Goal: Task Accomplishment & Management: Use online tool/utility

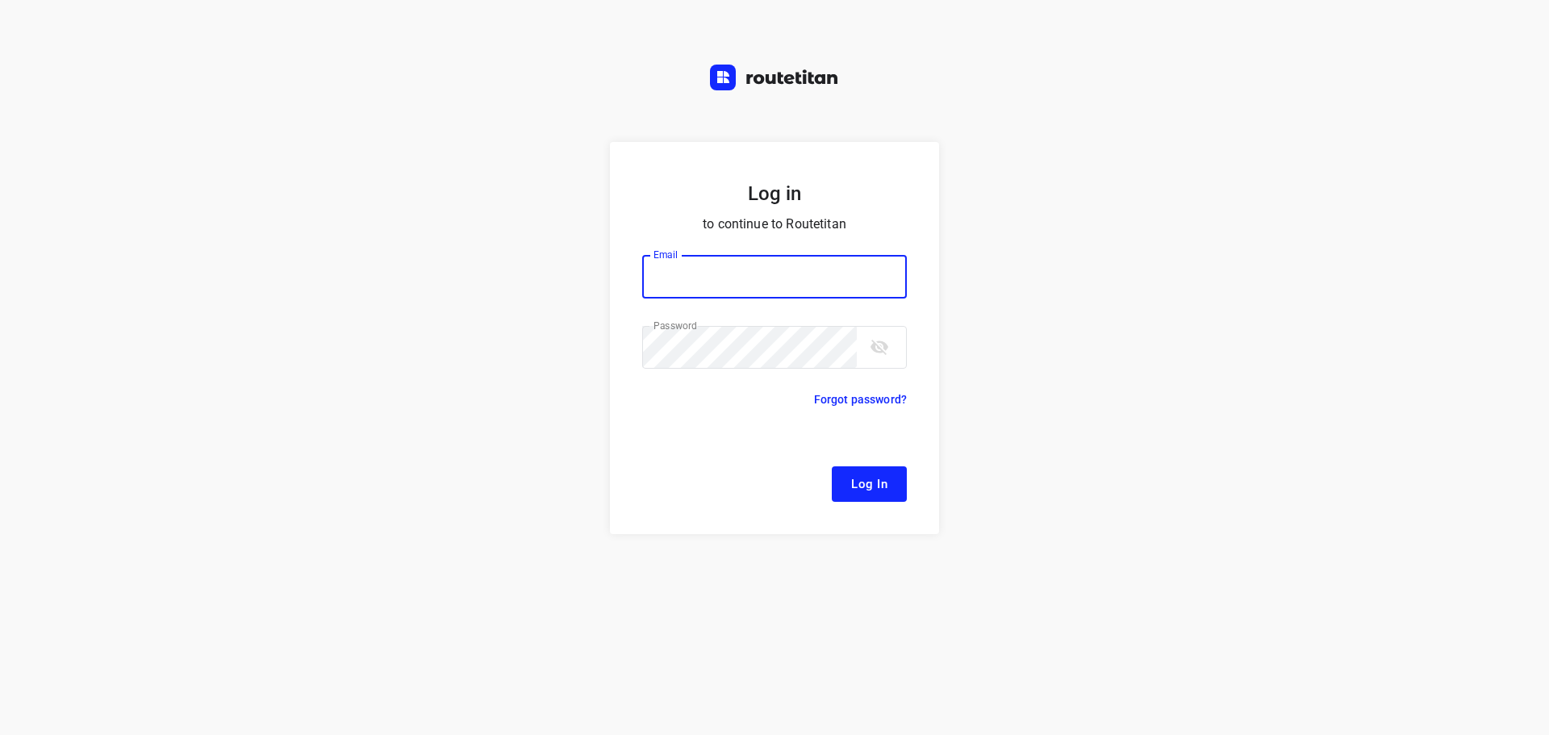
type input "[EMAIL_ADDRESS][DOMAIN_NAME]"
click at [841, 487] on button "Log In" at bounding box center [869, 484] width 75 height 36
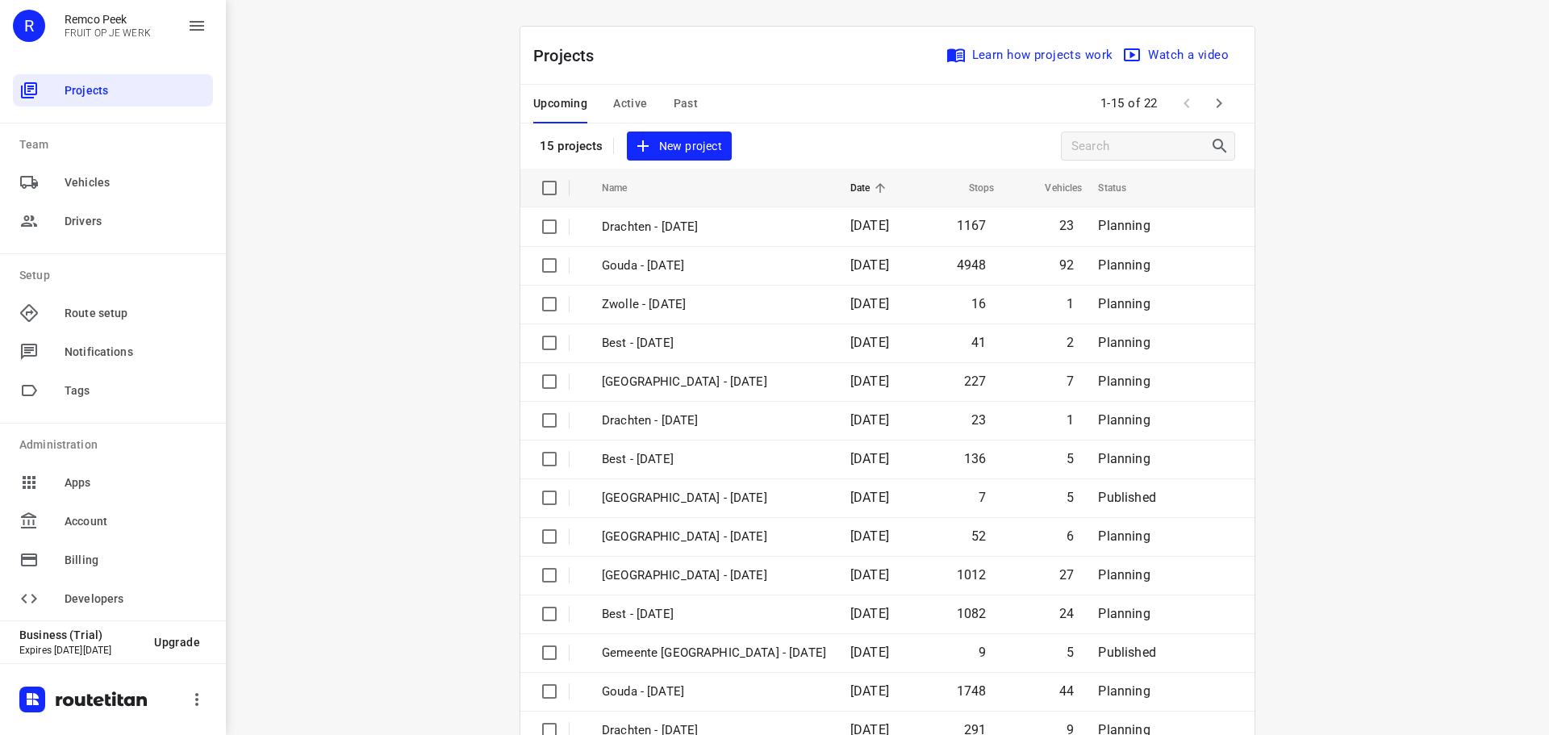
click at [629, 104] on span "Active" at bounding box center [630, 104] width 34 height 20
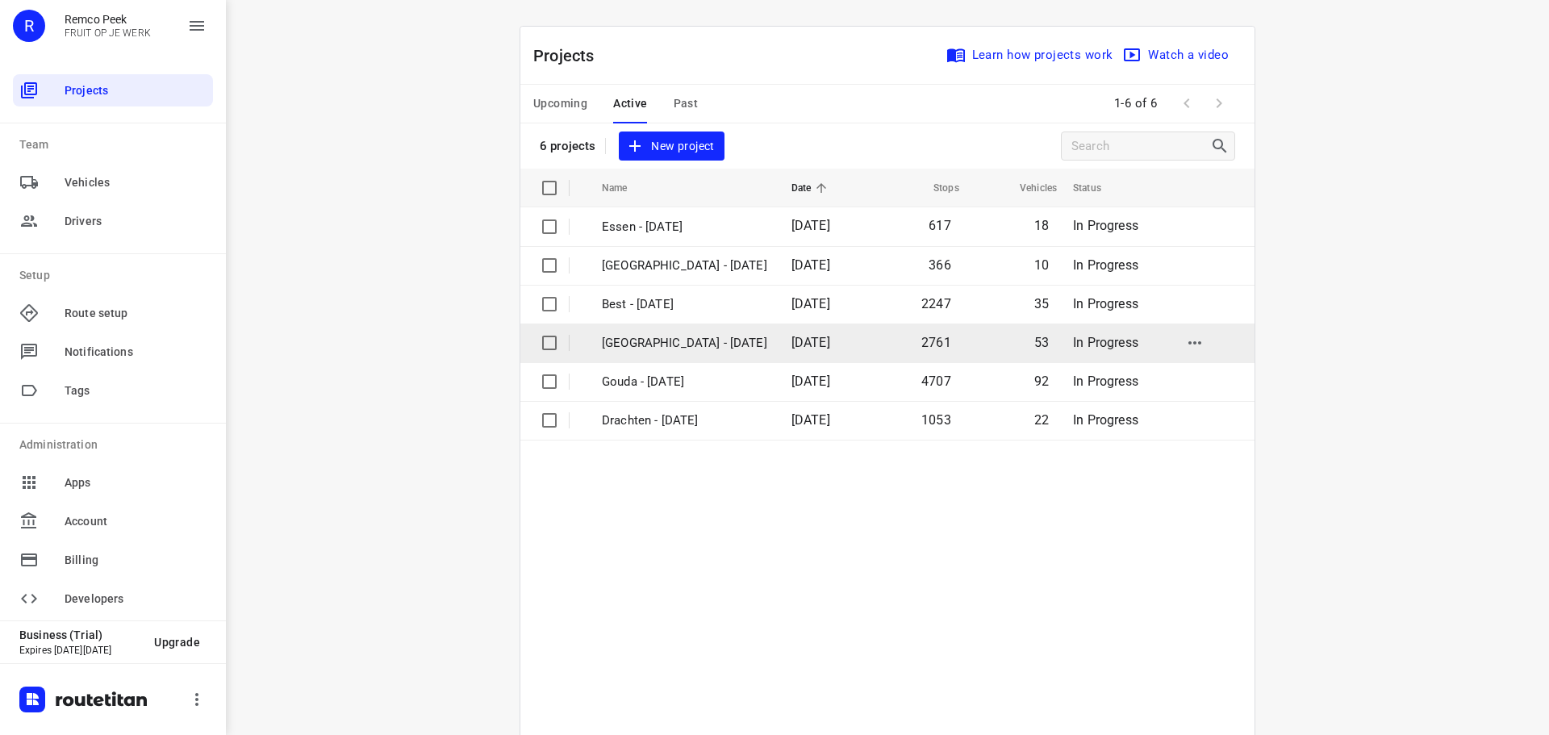
click at [792, 347] on span "[DATE]" at bounding box center [811, 342] width 39 height 15
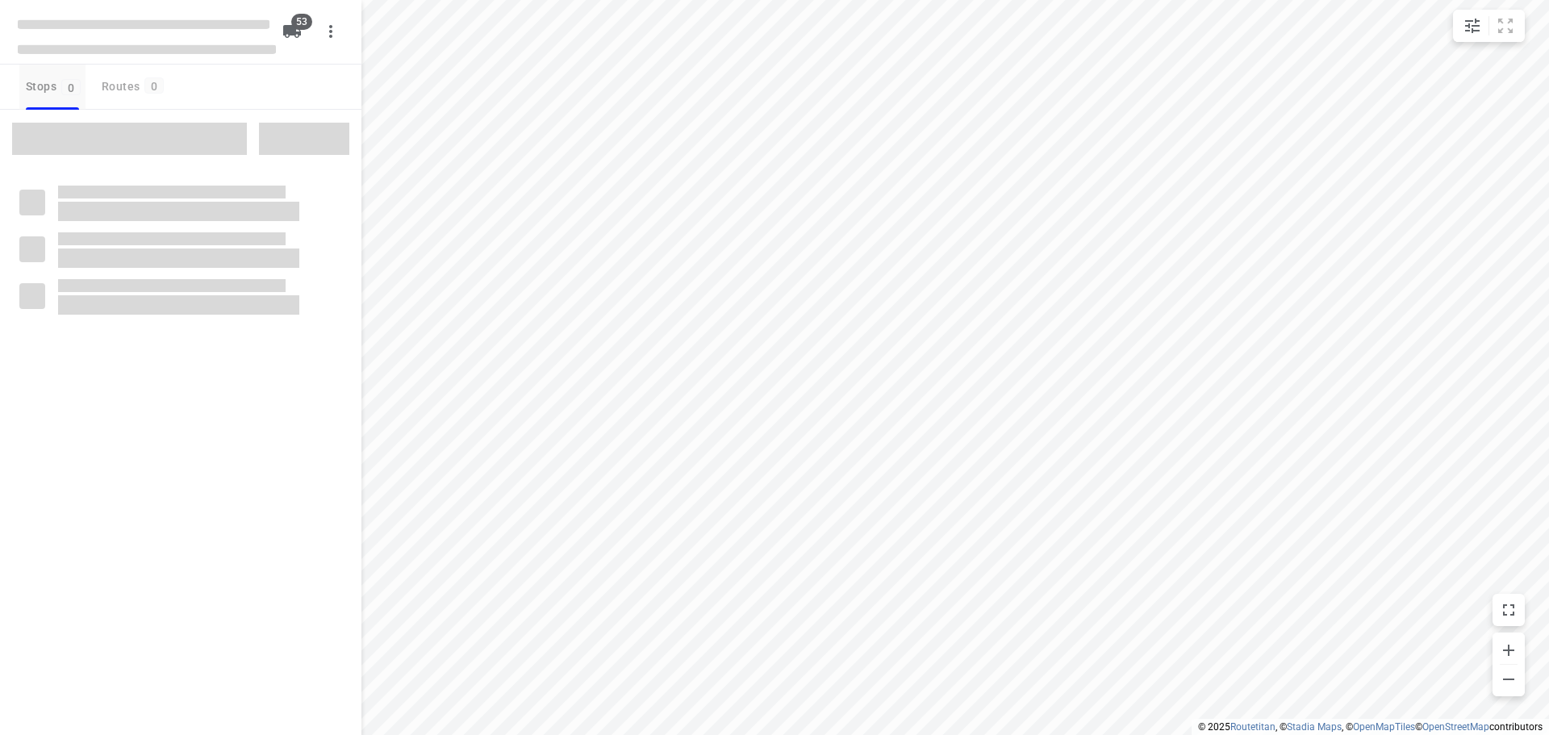
type input "distance"
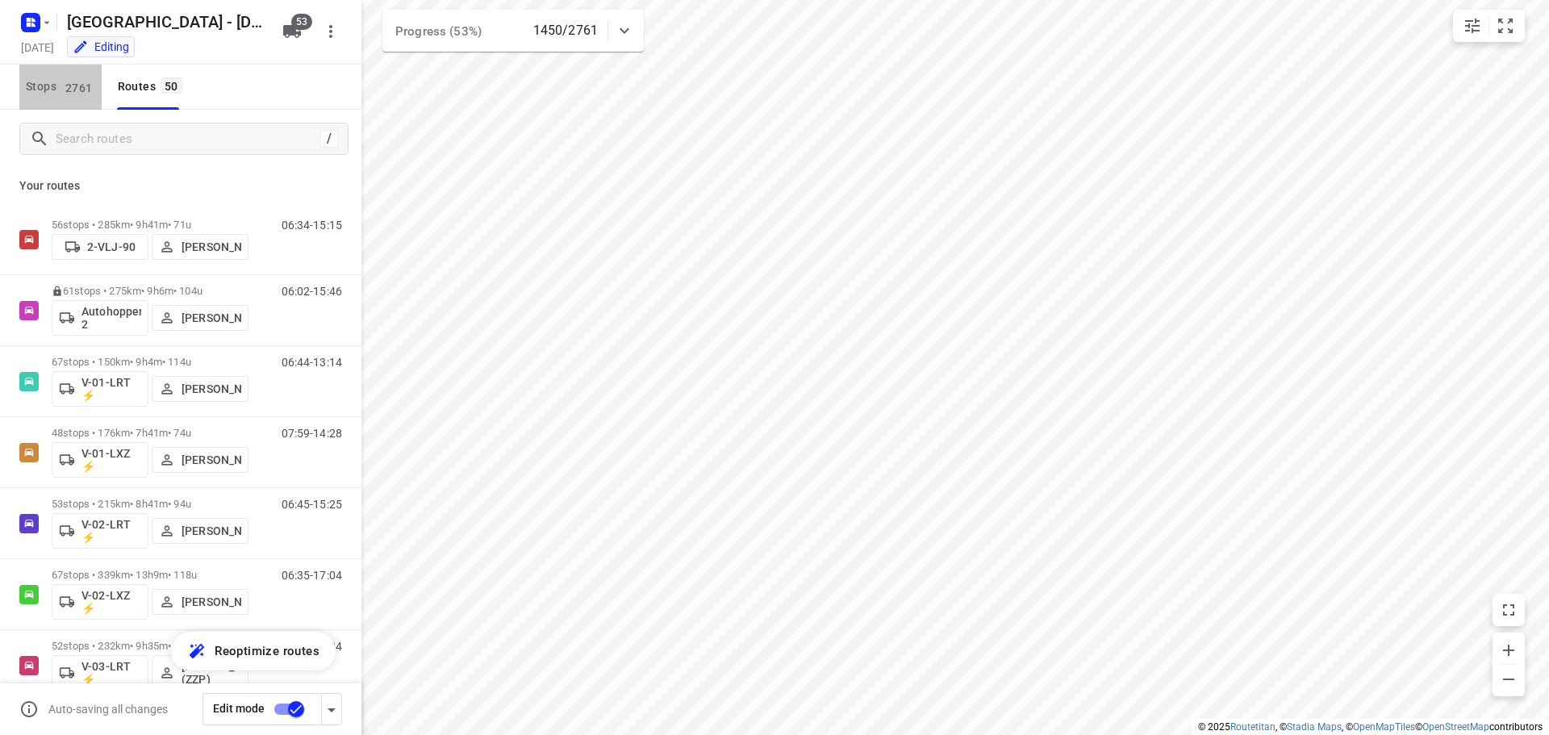
click at [33, 94] on span "Stops 2761" at bounding box center [64, 87] width 76 height 20
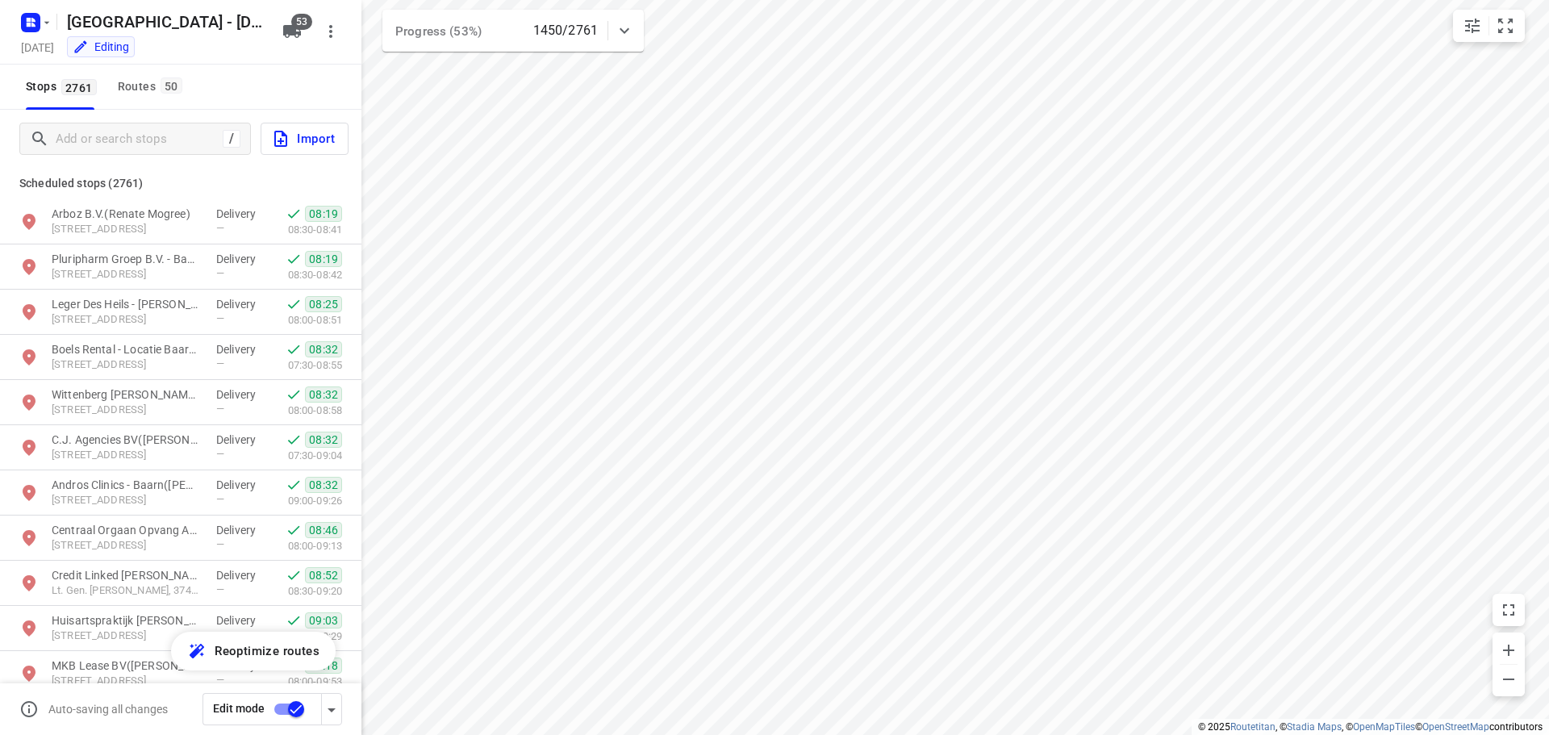
drag, startPoint x: 74, startPoint y: 121, endPoint x: 84, endPoint y: 136, distance: 18.1
click at [74, 122] on div "/ Import" at bounding box center [181, 139] width 362 height 58
drag, startPoint x: 84, startPoint y: 136, endPoint x: 95, endPoint y: 135, distance: 11.4
click at [85, 136] on input "Add or search stops" at bounding box center [136, 139] width 161 height 25
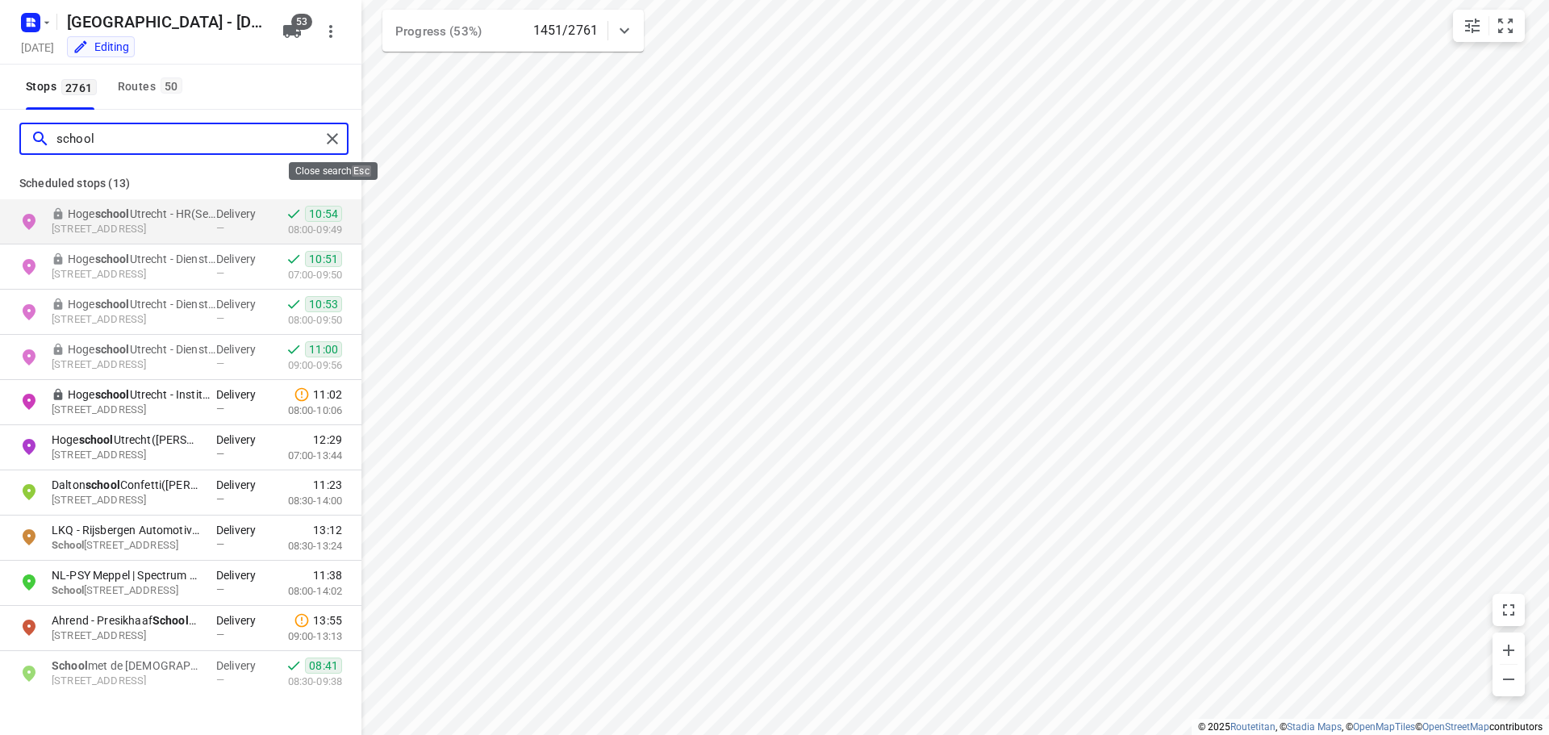
type input "school"
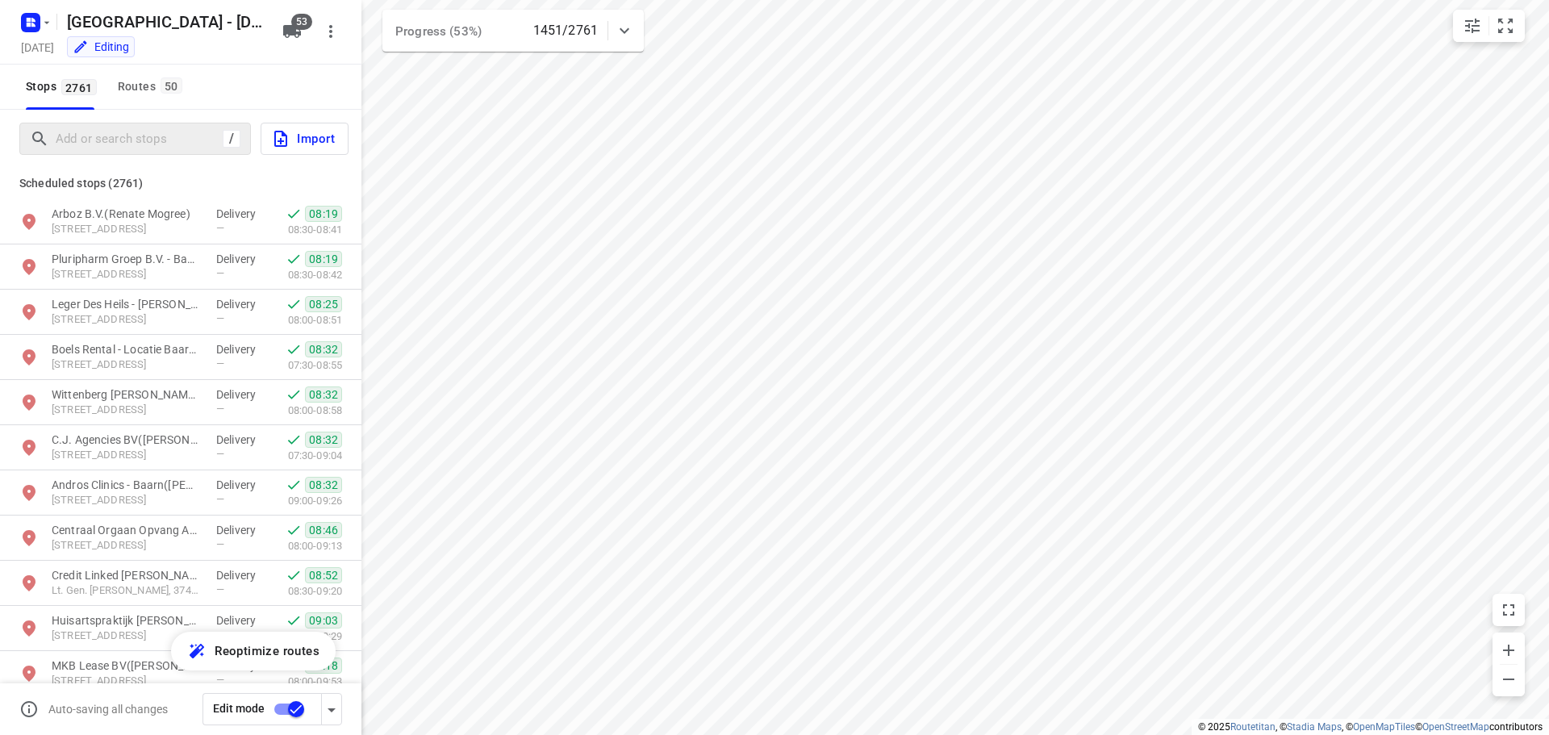
click at [246, 153] on div "/" at bounding box center [135, 139] width 232 height 32
click at [135, 83] on div "Routes 50" at bounding box center [152, 87] width 69 height 20
